Goal: Contribute content: Add original content to the website for others to see

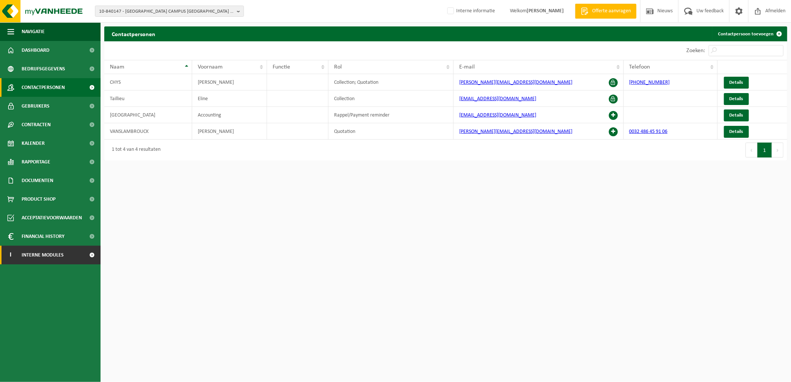
click at [49, 255] on span "Interne modules" at bounding box center [43, 255] width 42 height 19
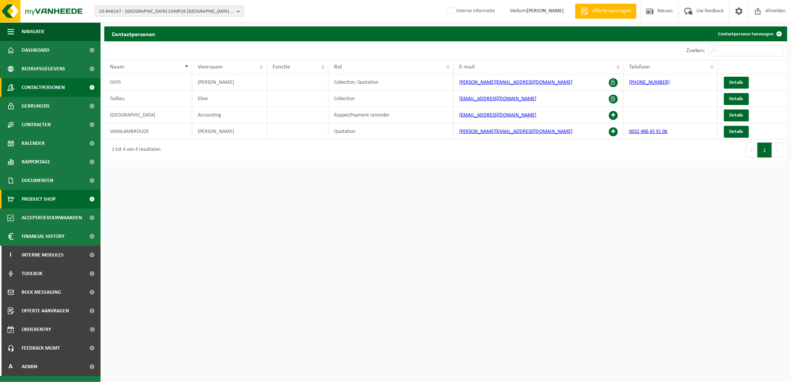
click at [34, 200] on span "Product Shop" at bounding box center [39, 199] width 34 height 19
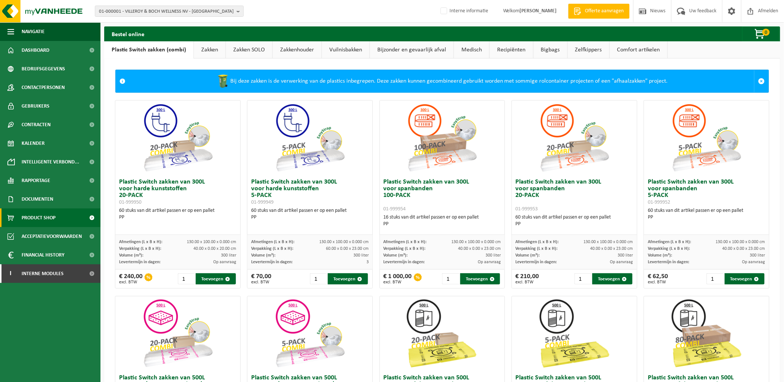
click at [241, 46] on link "Zakken SOLO" at bounding box center [249, 49] width 47 height 17
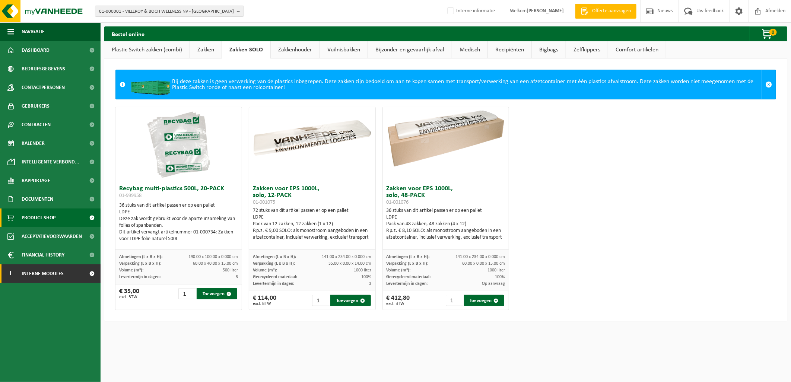
click at [71, 275] on link "I Interne modules" at bounding box center [50, 273] width 101 height 19
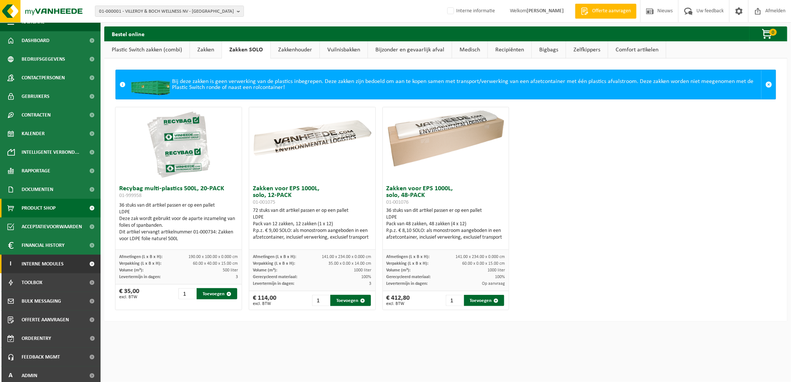
scroll to position [12, 0]
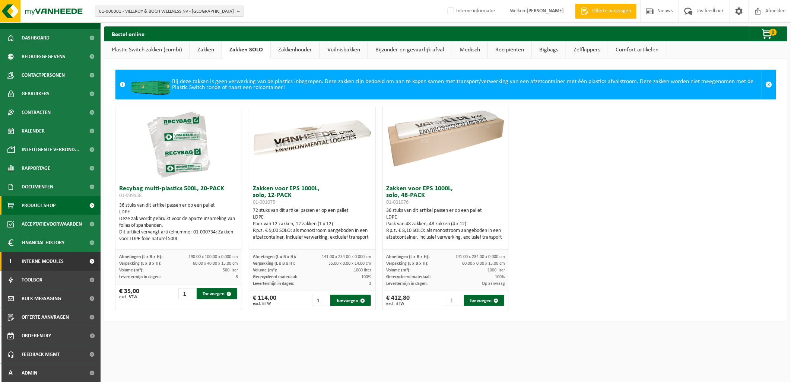
click at [47, 258] on span "Interne modules" at bounding box center [43, 261] width 42 height 19
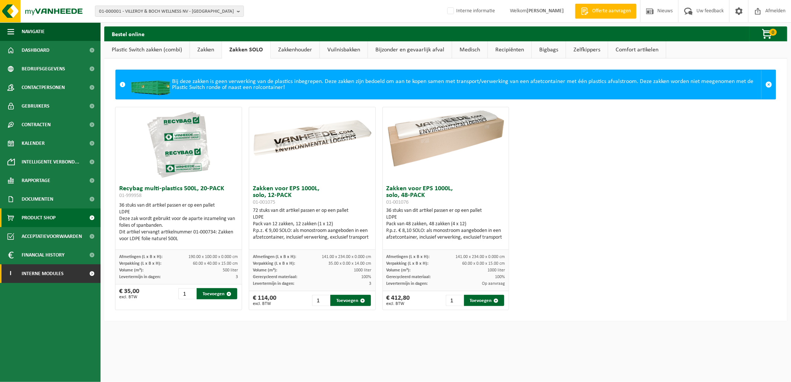
click at [52, 275] on span "Interne modules" at bounding box center [43, 273] width 42 height 19
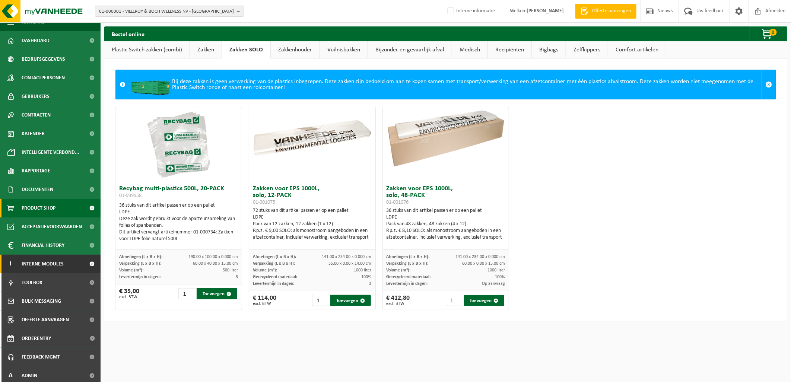
scroll to position [12, 0]
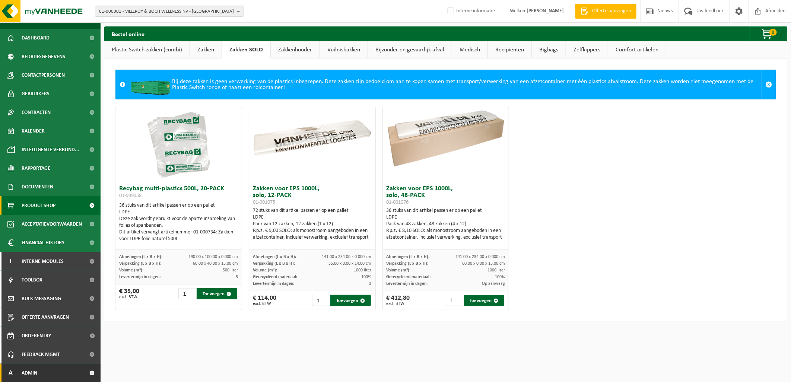
click at [64, 371] on link "A Admin" at bounding box center [50, 373] width 101 height 19
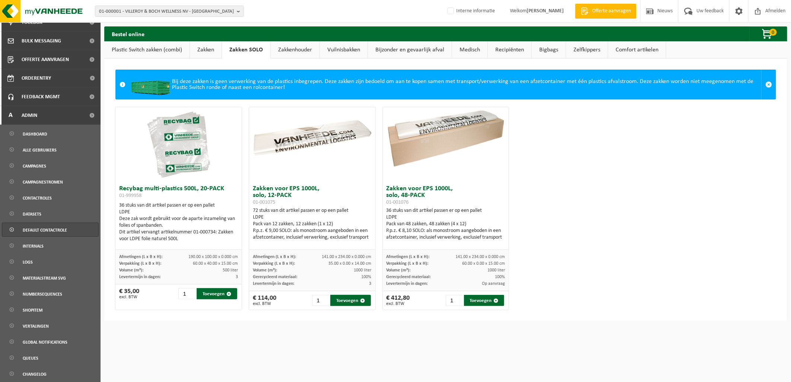
scroll to position [270, 0]
click at [42, 310] on span "Shopitem" at bounding box center [33, 310] width 20 height 14
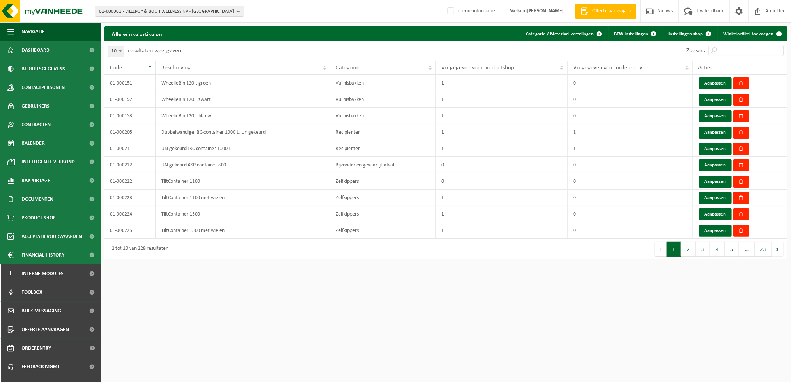
click at [730, 48] on input "Zoeken:" at bounding box center [745, 50] width 75 height 11
click at [735, 50] on input "Zoeken:" at bounding box center [745, 50] width 75 height 11
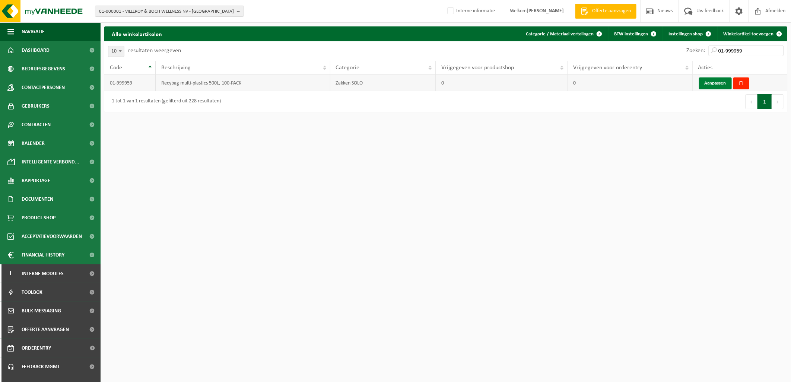
type input "01-999959"
click at [717, 83] on link "Aanpassen" at bounding box center [715, 83] width 33 height 12
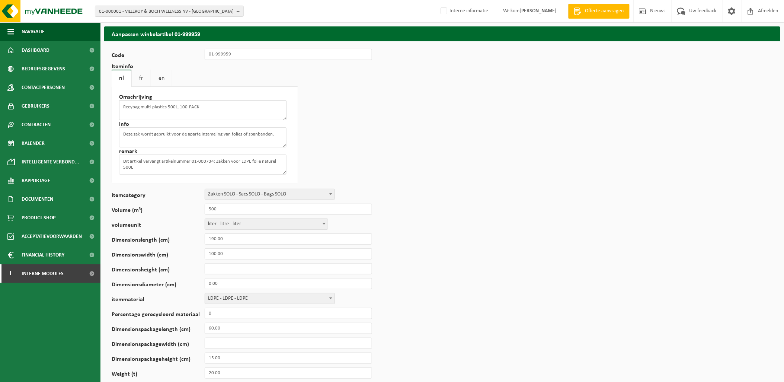
drag, startPoint x: 210, startPoint y: 108, endPoint x: 108, endPoint y: 109, distance: 101.6
click at [108, 109] on div "ID 193 Code 01-999959 Iteminfo nl fr en Omschrijving Recybag multi-plastics 500…" at bounding box center [442, 341] width 676 height 601
click at [224, 135] on textarea "Deze zak wordt gebruikt voor de aparte inzameling van folies of spanbanden." at bounding box center [203, 137] width 168 height 20
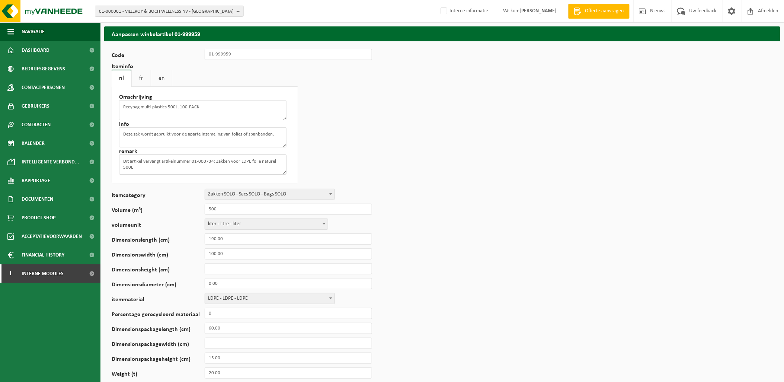
click at [166, 160] on textarea "Dit artikel vervangt artikelnummer 01-000734: Zakken voor LDPE folie naturel 50…" at bounding box center [203, 164] width 168 height 20
click at [140, 75] on link "fr" at bounding box center [141, 78] width 19 height 17
drag, startPoint x: 246, startPoint y: 111, endPoint x: 81, endPoint y: 111, distance: 165.6
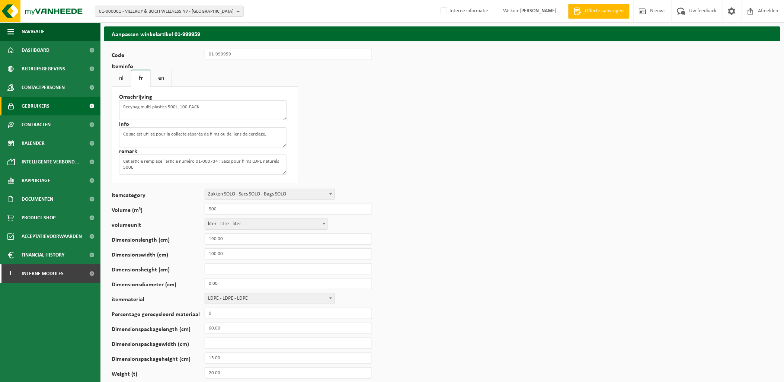
click at [87, 109] on div "Navigatie Offerte aanvragen Nieuws Uw feedback Afmelden Dashboard Bedrijfsgegev…" at bounding box center [392, 323] width 784 height 646
click at [176, 134] on textarea "Ce sac est utilisé pour la collecte séparée de films ou de liens de cerclage." at bounding box center [203, 137] width 168 height 20
click at [194, 159] on textarea "Cet article remplace l'article numéro 01-000734 : Sacs pour films LDPE naturels…" at bounding box center [203, 164] width 168 height 20
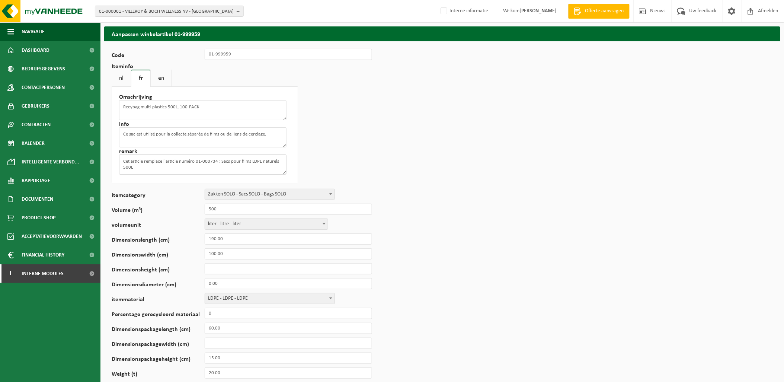
click at [194, 159] on textarea "Cet article remplace l'article numéro 01-000734 : Sacs pour films LDPE naturels…" at bounding box center [203, 164] width 168 height 20
click at [161, 106] on textarea "Recybag multi-plastics 500L, 100-PACK" at bounding box center [203, 110] width 168 height 20
click at [165, 77] on link "en" at bounding box center [161, 78] width 21 height 17
click at [170, 108] on textarea "Recybag multi-plastics 500L, 100-PACK" at bounding box center [203, 110] width 168 height 20
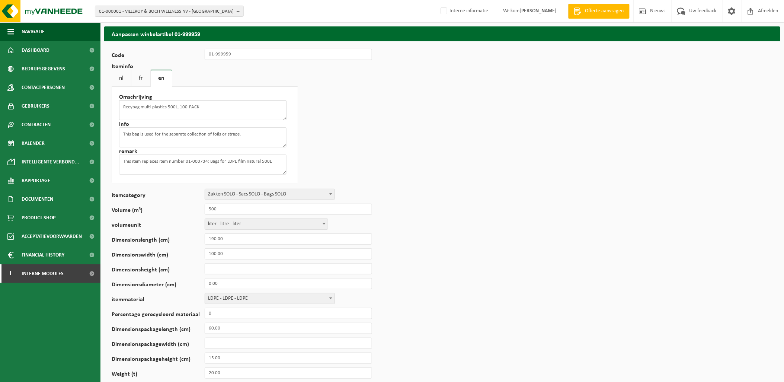
click at [170, 108] on textarea "Recybag multi-plastics 500L, 100-PACK" at bounding box center [203, 110] width 168 height 20
click at [177, 134] on textarea "This bag is used for the separate collection of foils or straps." at bounding box center [203, 137] width 168 height 20
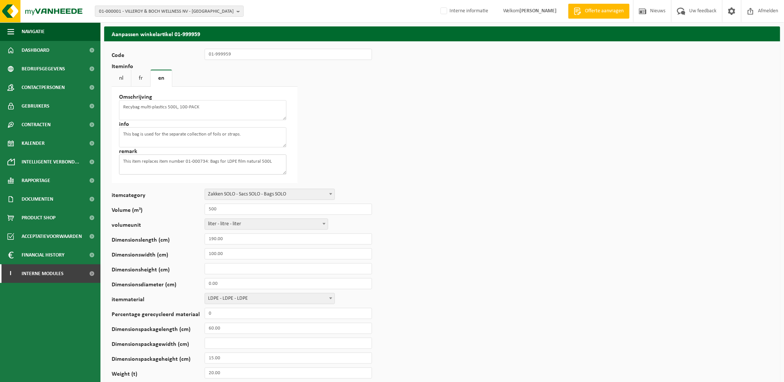
click at [217, 160] on textarea "This item replaces item number 01-000734: Bags for LDPE film natural 500L" at bounding box center [203, 164] width 168 height 20
click at [42, 216] on span "Product Shop" at bounding box center [39, 217] width 34 height 19
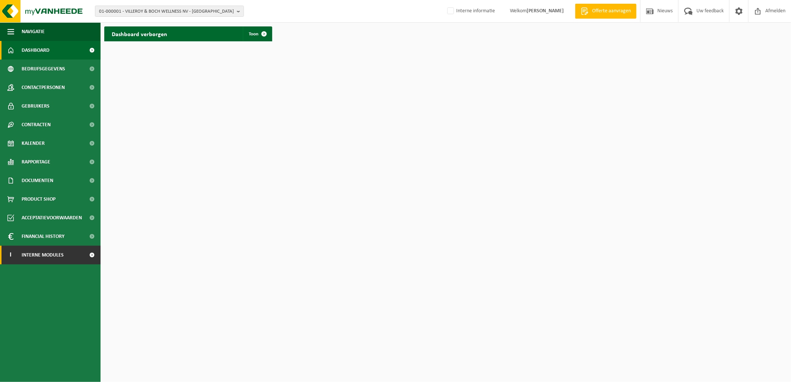
click at [44, 253] on span "Interne modules" at bounding box center [43, 255] width 42 height 19
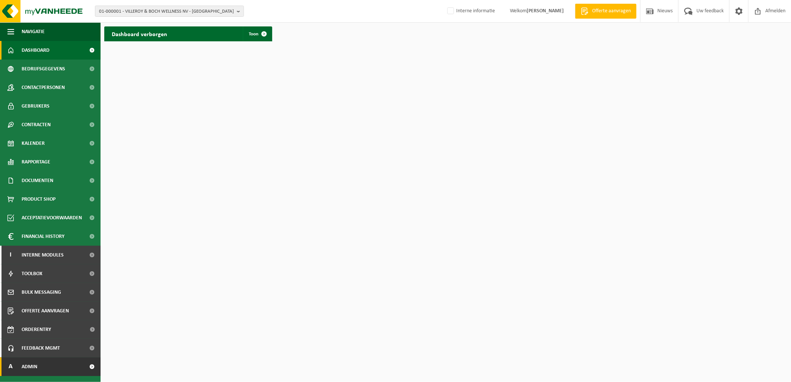
click at [40, 304] on link "A Admin" at bounding box center [50, 366] width 101 height 19
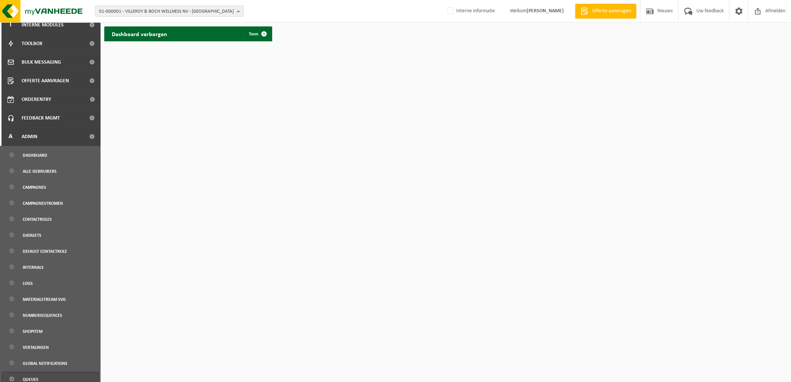
scroll to position [252, 0]
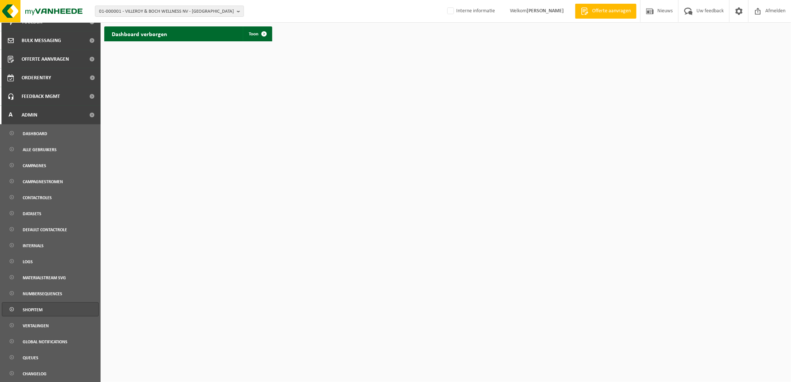
click at [36, 304] on span "Shopitem" at bounding box center [33, 310] width 20 height 14
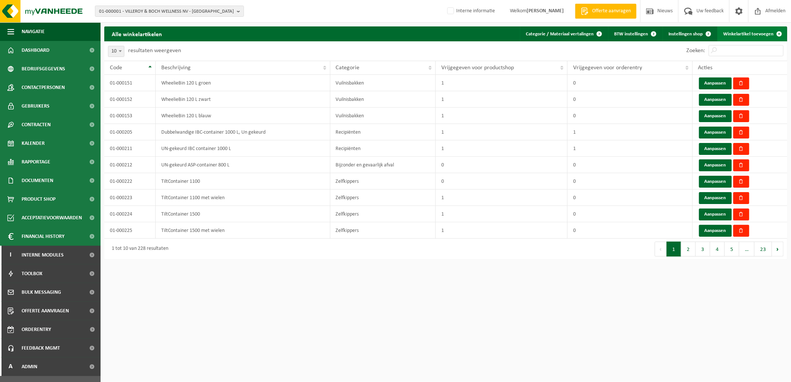
click at [749, 34] on link "Winkelartikel toevoegen" at bounding box center [751, 33] width 69 height 15
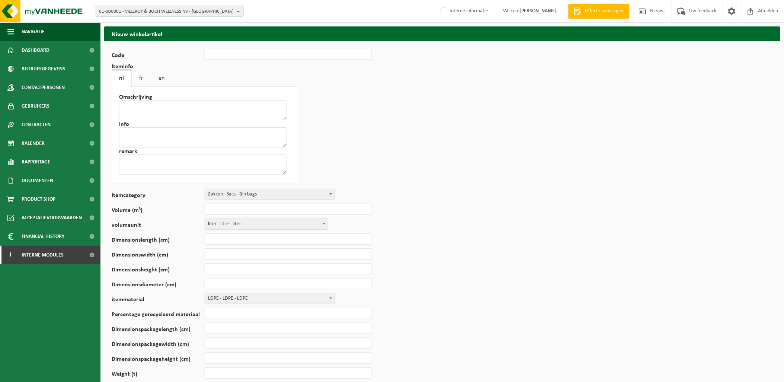
click at [226, 56] on input "Code" at bounding box center [289, 54] width 168 height 11
type input "01-999969"
click at [188, 109] on textarea at bounding box center [203, 110] width 168 height 20
paste textarea "Recybag multi-plastics 500L, 100-PACK"
click at [180, 106] on textarea "Recybag multi-plastics 500L, 100-PACK" at bounding box center [203, 110] width 168 height 20
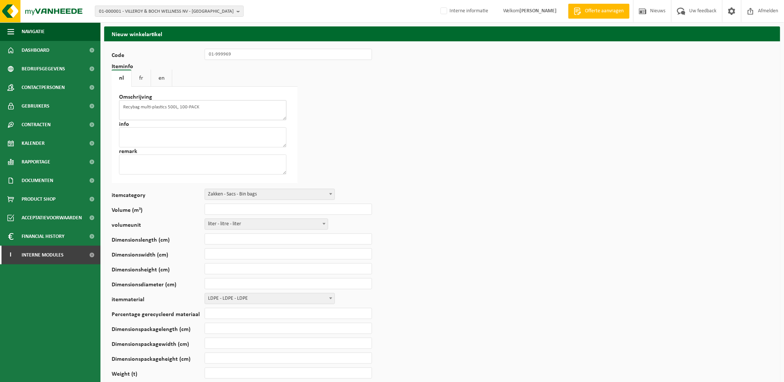
click at [180, 106] on textarea "Recybag multi-plastics 500L, 100-PACK" at bounding box center [203, 110] width 168 height 20
type textarea "Recybag multi-plastics 500L, 80-PACK"
click at [147, 132] on textarea at bounding box center [203, 137] width 168 height 20
paste textarea "Deze zak wordt gebruikt voor de aparte inzameling van folies of spanbanden."
type textarea "Deze zak wordt gebruikt voor de aparte inzameling van folies of spanbanden."
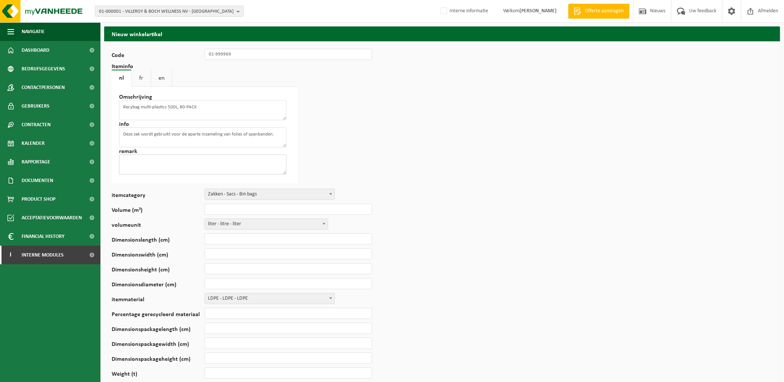
click at [164, 159] on textarea at bounding box center [203, 164] width 168 height 20
paste textarea "Dit artikel vervangt artikelnummer 01-000734: Zakken voor LDPE folie naturel 50…"
type textarea "Dit artikel vervangt artikelnummer 01-000734: Zakken voor LDPE folie naturel 50…"
click at [230, 204] on input "Volume (m³)" at bounding box center [289, 209] width 168 height 11
type input "500"
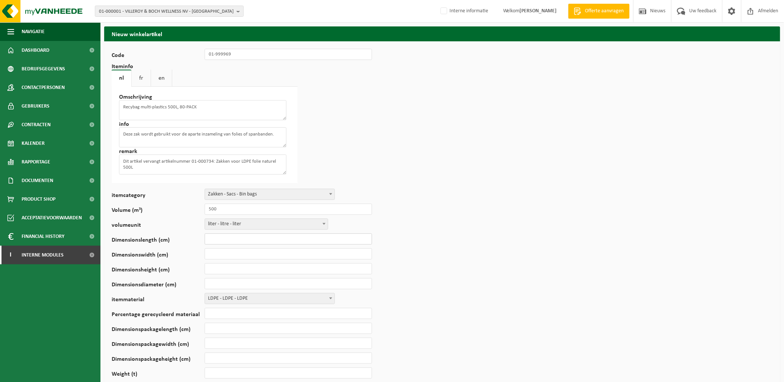
click at [236, 237] on input "Dimensionslength (cm)" at bounding box center [289, 238] width 168 height 11
click at [231, 236] on input "Dimensionslength (cm)" at bounding box center [289, 238] width 168 height 11
type input "190"
type input "100"
click at [231, 236] on input "190" at bounding box center [289, 238] width 168 height 11
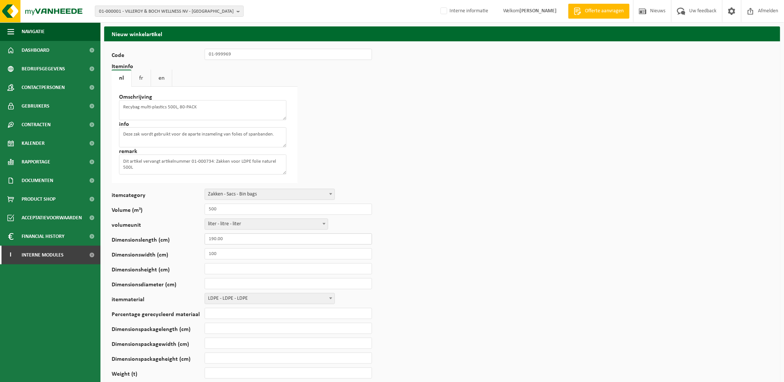
type input "190.00"
type input "100.00"
click at [216, 282] on input "Dimensionsdiameter (cm)" at bounding box center [289, 283] width 168 height 11
type input "0.00"
click at [222, 311] on input "Percentage gerecycleerd materiaal" at bounding box center [289, 313] width 168 height 11
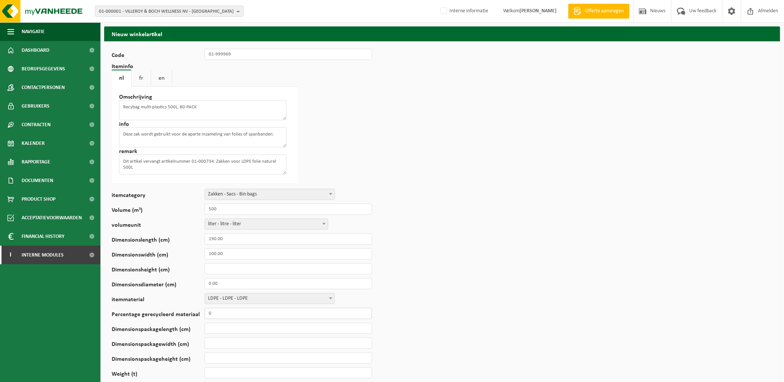
type input "0"
drag, startPoint x: 221, startPoint y: 325, endPoint x: 205, endPoint y: 324, distance: 16.0
click at [205, 324] on input "60.0" at bounding box center [289, 328] width 168 height 11
type input "59.0"
type input "40.0"
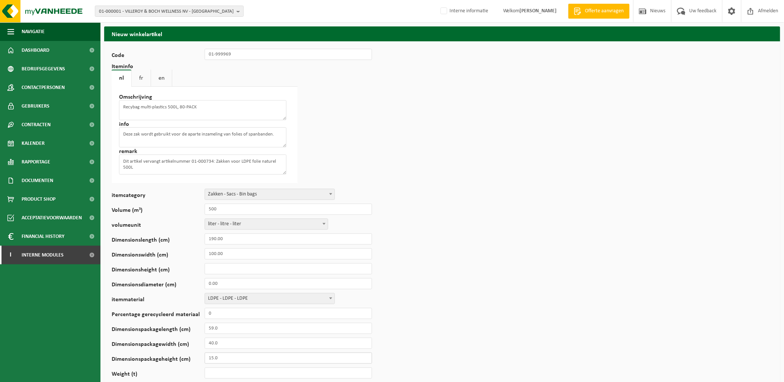
type input "15.0"
click at [224, 369] on input "Weight (t)" at bounding box center [289, 372] width 168 height 11
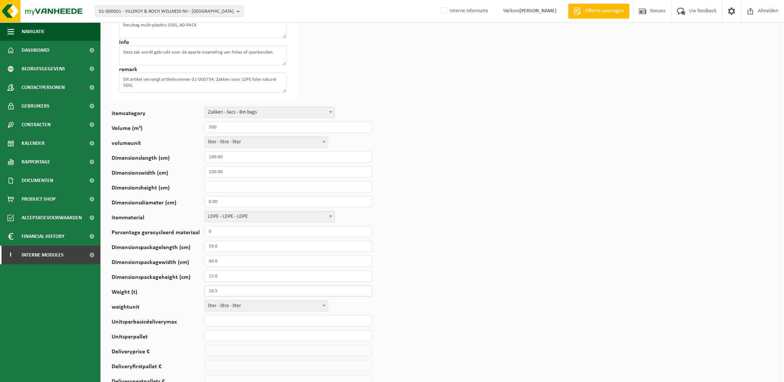
scroll to position [83, 0]
type input "16.5"
click at [232, 304] on span "liter - litre - liter" at bounding box center [266, 305] width 123 height 10
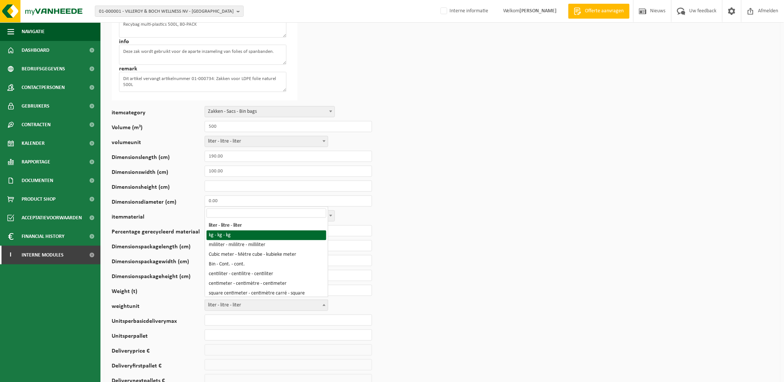
select select "2"
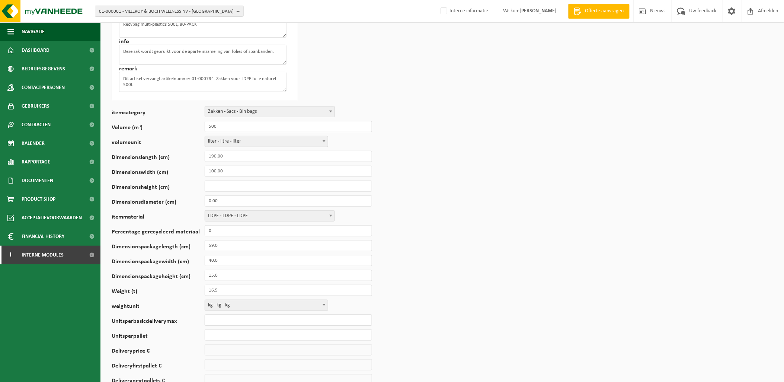
click at [235, 319] on input "Unitsperbasicdeliverymax" at bounding box center [289, 320] width 168 height 11
type input "4"
type input "50"
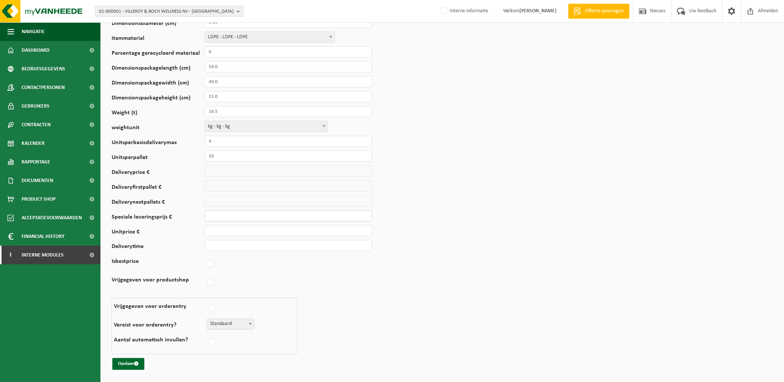
click at [218, 217] on input "Speciale leveringsprijs €" at bounding box center [289, 215] width 168 height 11
click at [218, 213] on input "Speciale leveringsprijs €" at bounding box center [289, 215] width 168 height 11
type input "21"
type input "128.00"
click at [279, 244] on input "Deliverytime" at bounding box center [289, 245] width 168 height 11
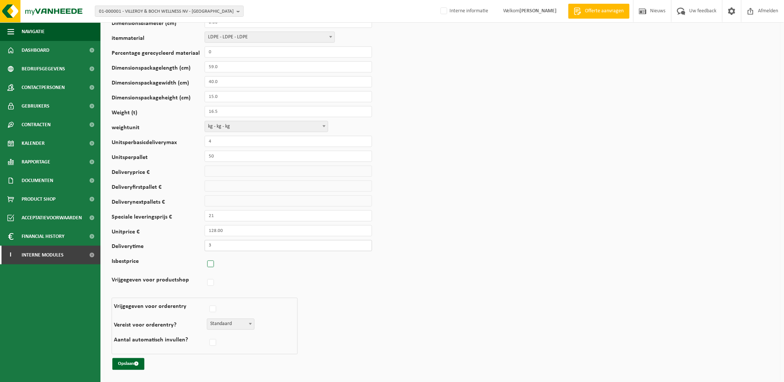
type input "3"
click at [210, 261] on label at bounding box center [252, 264] width 93 height 11
click at [112, 255] on input "Isbestprice" at bounding box center [111, 255] width 0 height 0
checkbox input "true"
click at [210, 281] on label at bounding box center [252, 282] width 93 height 11
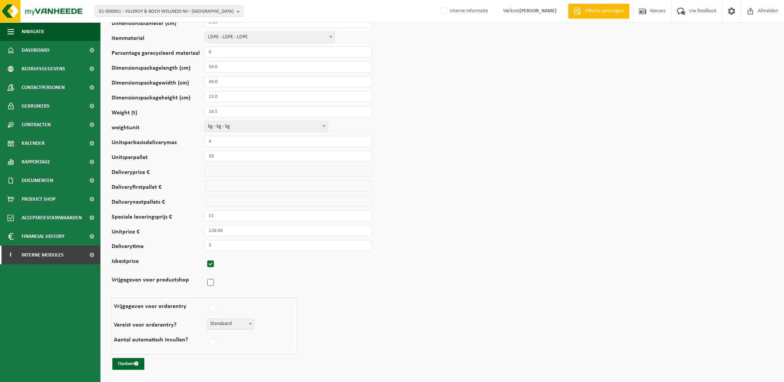
click at [112, 274] on input "Vrijgegeven voor productshop" at bounding box center [111, 273] width 0 height 0
checkbox input "true"
click at [127, 360] on button "Opslaan" at bounding box center [128, 364] width 32 height 12
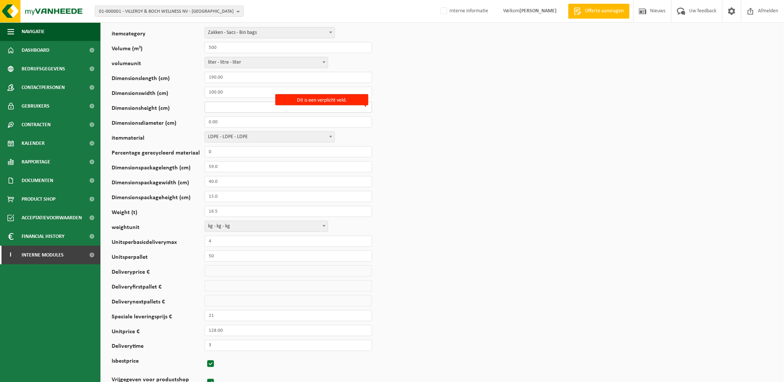
scroll to position [54, 0]
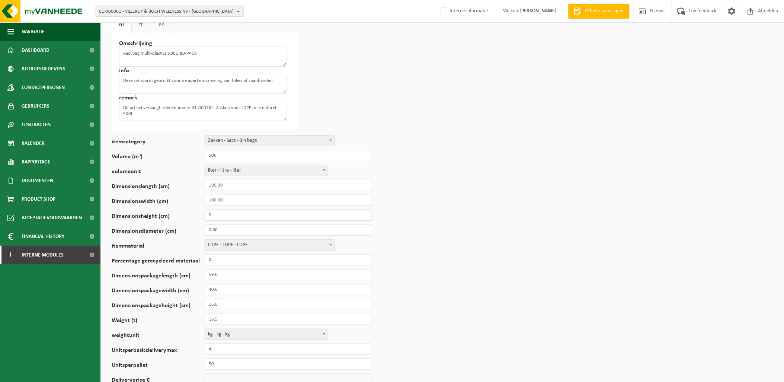
type input "0"
click at [448, 239] on form "ID 0 Code 01-999969 Iteminfo nl fr en Omschrijving Recybag multi-plastics 500L,…" at bounding box center [442, 288] width 661 height 586
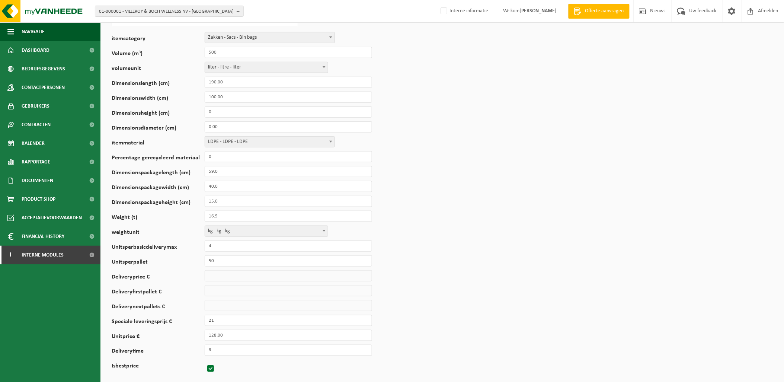
scroll to position [13, 0]
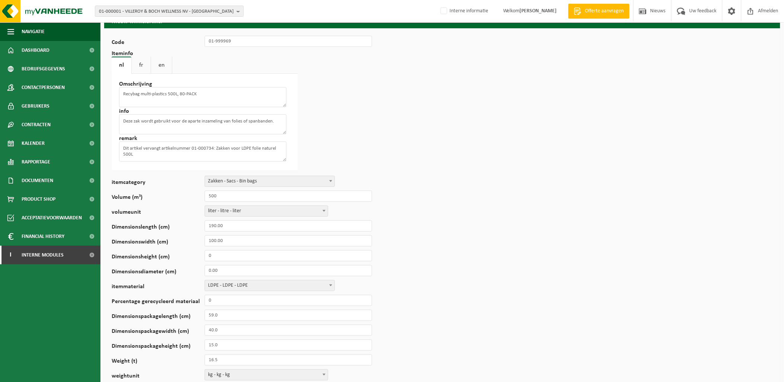
click at [143, 63] on link "fr" at bounding box center [141, 65] width 19 height 17
click at [146, 94] on textarea at bounding box center [203, 97] width 168 height 20
paste textarea "Recybag multi-plastics 500L, 100-PACK"
click at [184, 94] on textarea "Recybag multi-plastics 500L, 100-PACK" at bounding box center [203, 97] width 168 height 20
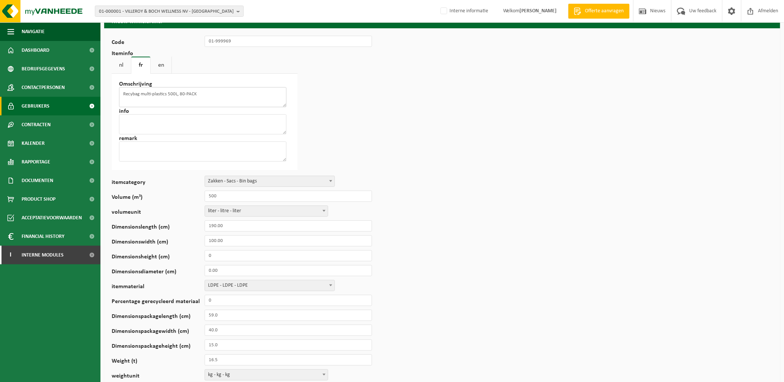
type textarea "Recybag multi-plastics 500L, 80-PACK"
click at [149, 118] on textarea at bounding box center [203, 124] width 168 height 20
paste textarea "Ce sac est utilisé pour la collecte séparée de films ou de liens de cerclage."
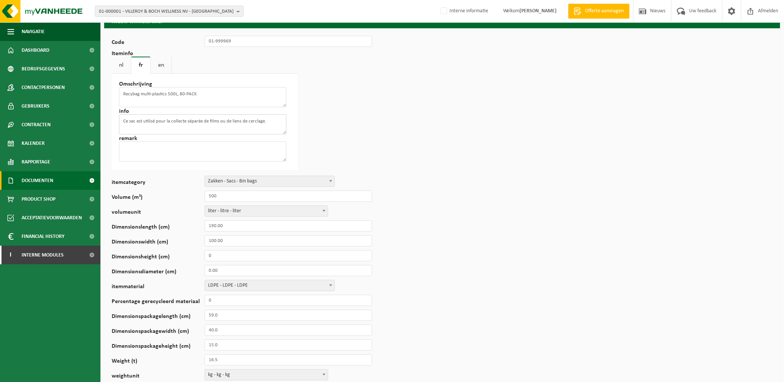
type textarea "Ce sac est utilisé pour la collecte séparée de films ou de liens de cerclage."
click at [228, 144] on textarea at bounding box center [203, 151] width 168 height 20
paste textarea "Cet article remplace l'article numéro 01-000734 : Sacs pour films LDPE naturels…"
type textarea "Cet article remplace l'article numéro 01-000734 : Sacs pour films LDPE naturels…"
click at [162, 64] on link "en" at bounding box center [161, 65] width 21 height 17
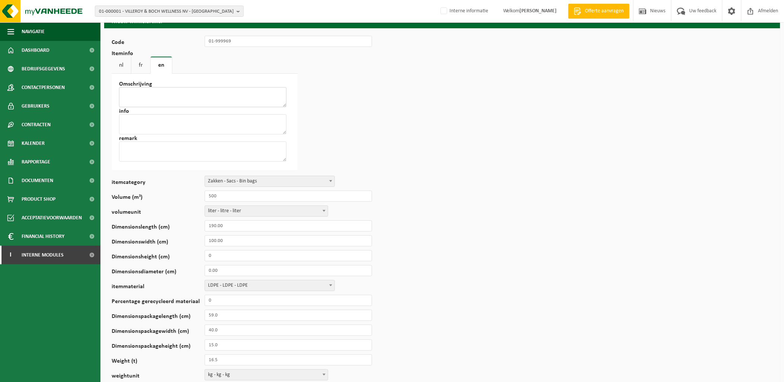
click at [218, 89] on textarea at bounding box center [203, 97] width 168 height 20
paste textarea "Recybag multi-plastics 500L, 100-PACK"
type textarea "Recybag multi-plastics 500L, 100-PACK"
click at [159, 120] on textarea at bounding box center [203, 124] width 168 height 20
paste textarea "This bag is used for the separate collection of foils or straps."
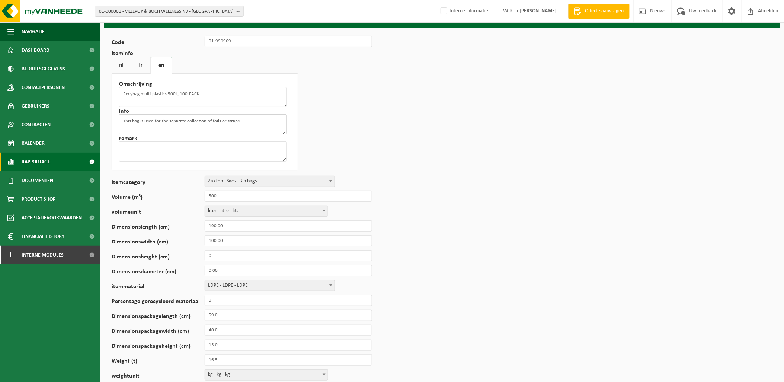
type textarea "This bag is used for the separate collection of foils or straps."
click at [144, 154] on textarea at bounding box center [203, 151] width 168 height 20
paste textarea "This item replaces item number 01-000734: Bags for LDPE film natural 500L"
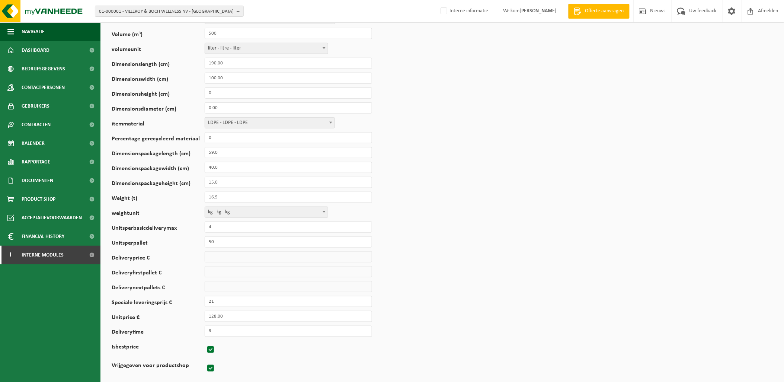
scroll to position [261, 0]
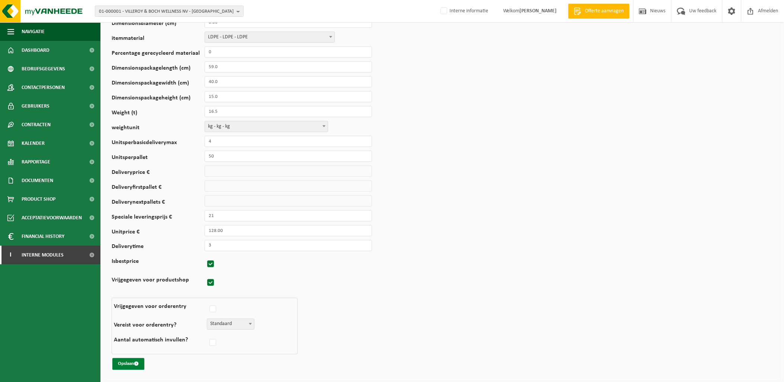
type textarea "This item replaces item number 01-000734: Bags for LDPE film natural 500L"
click at [126, 358] on button "Opslaan" at bounding box center [128, 364] width 32 height 12
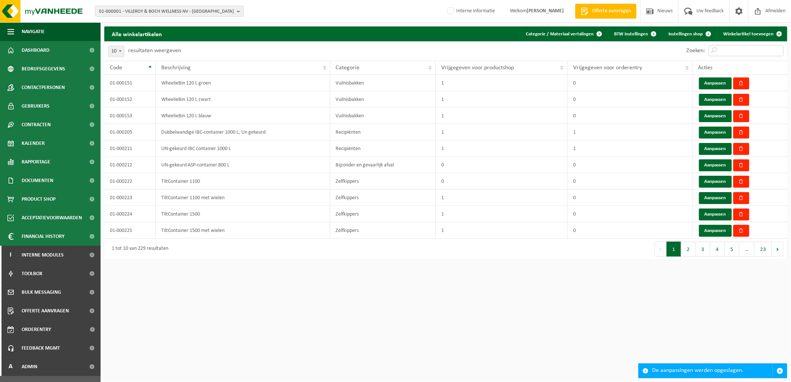
click at [720, 52] on input "Zoeken:" at bounding box center [745, 50] width 75 height 11
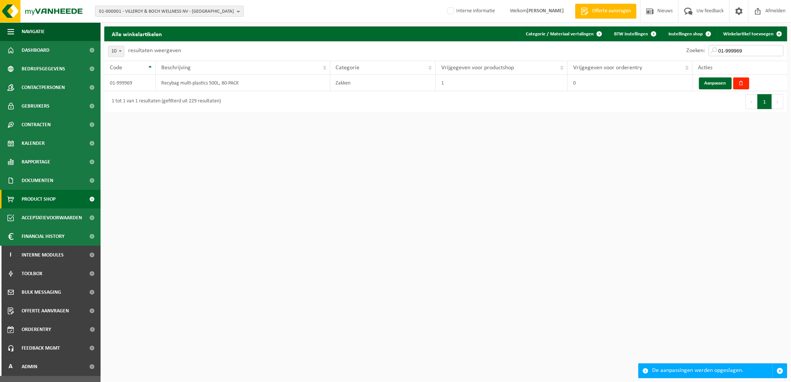
type input "01-999969"
click at [715, 84] on link "Aanpassen" at bounding box center [715, 83] width 33 height 12
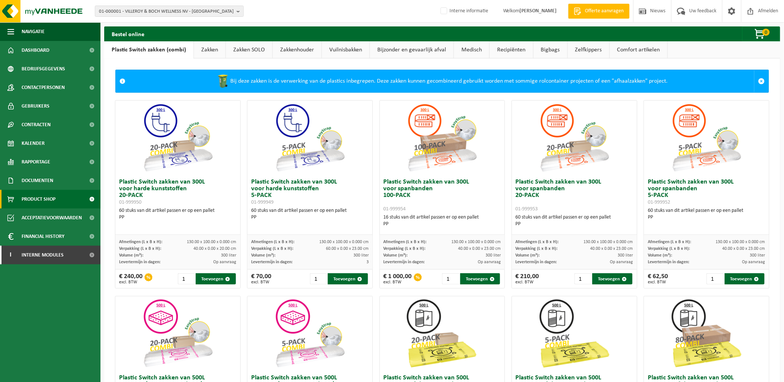
click at [243, 53] on link "Zakken SOLO" at bounding box center [249, 49] width 47 height 17
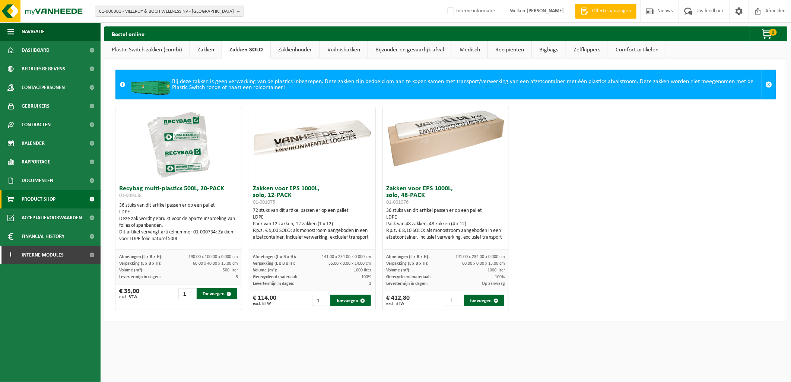
click at [586, 182] on div "Recybag multi-plastics 500L, 20-PACK 01-999958 36 stuks van dit artikel passen …" at bounding box center [446, 208] width 668 height 211
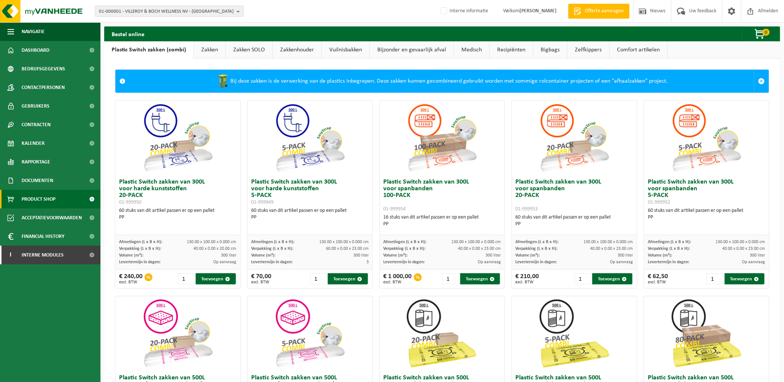
click at [255, 48] on link "Zakken SOLO" at bounding box center [249, 49] width 47 height 17
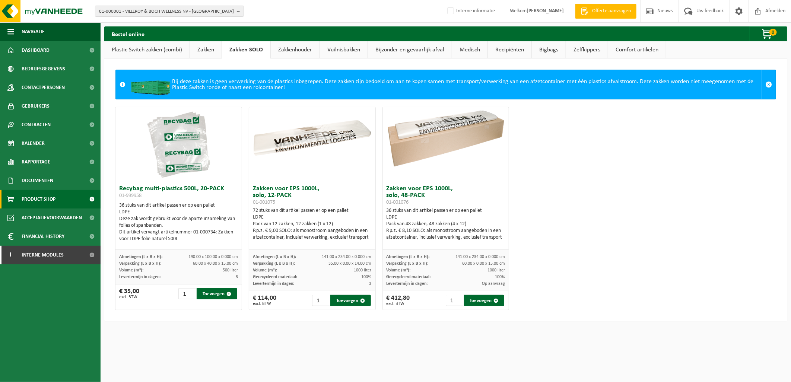
click at [617, 232] on div "Recybag multi-plastics 500L, 20-PACK 01-999958 36 stuks van dit artikel passen …" at bounding box center [446, 208] width 668 height 211
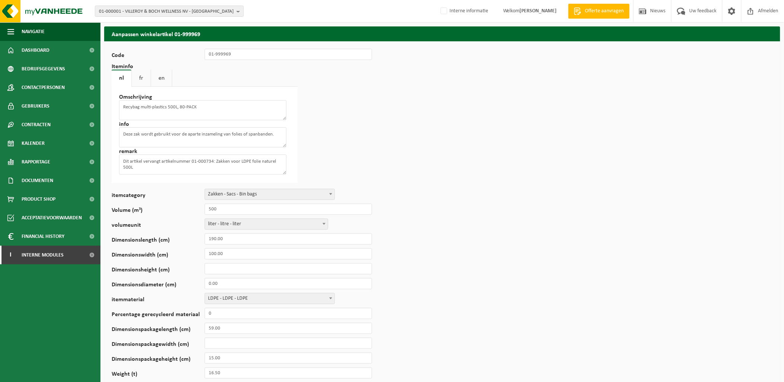
click at [237, 194] on span "Zakken - Sacs - Bin bags" at bounding box center [270, 194] width 130 height 10
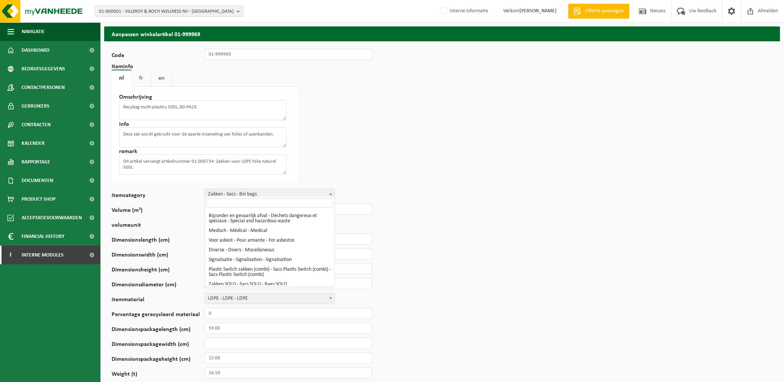
scroll to position [81, 0]
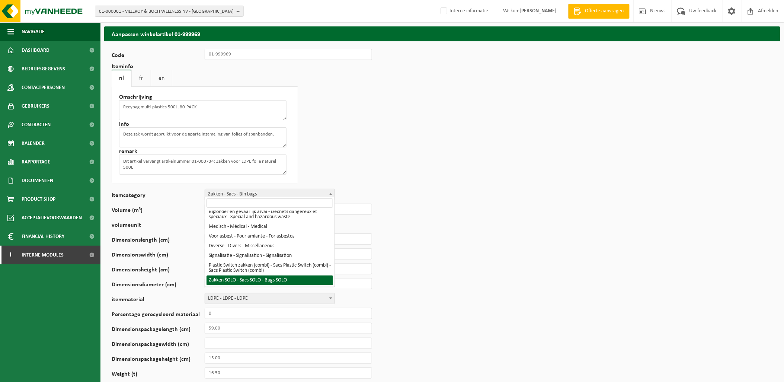
select select "14"
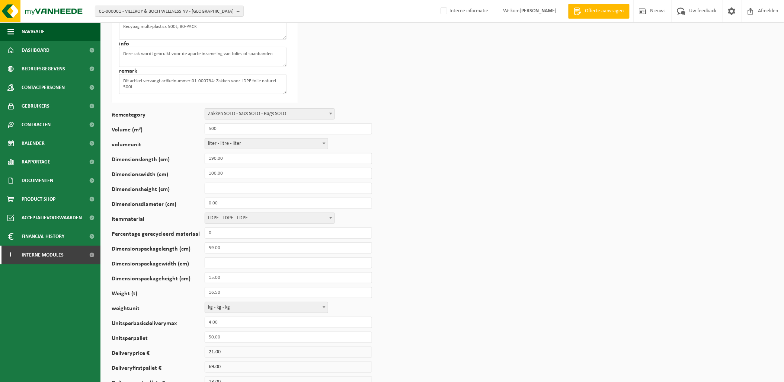
scroll to position [261, 0]
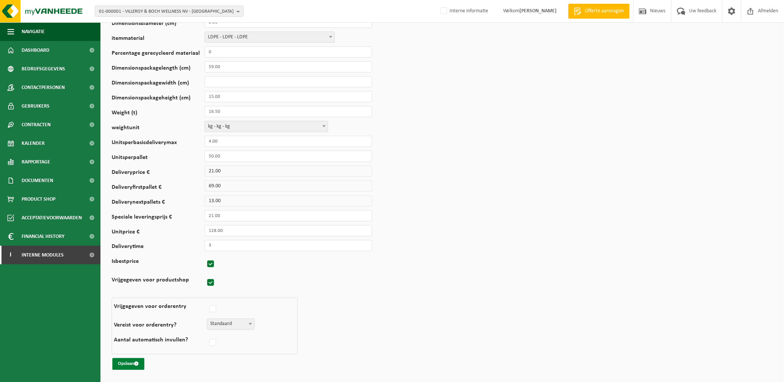
click at [125, 358] on button "Opslaan" at bounding box center [128, 364] width 32 height 12
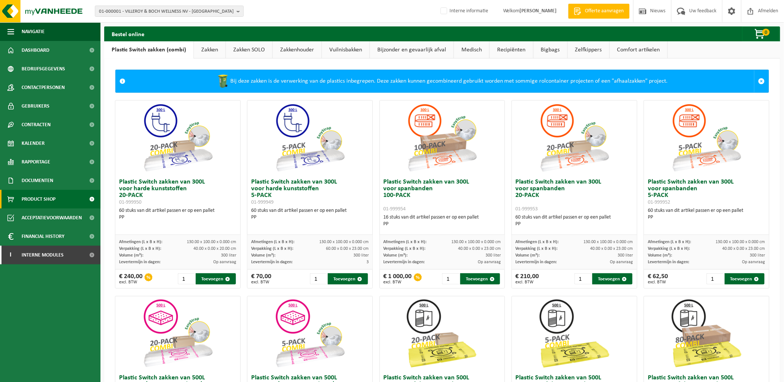
click at [250, 50] on link "Zakken SOLO" at bounding box center [249, 49] width 47 height 17
